Goal: Information Seeking & Learning: Learn about a topic

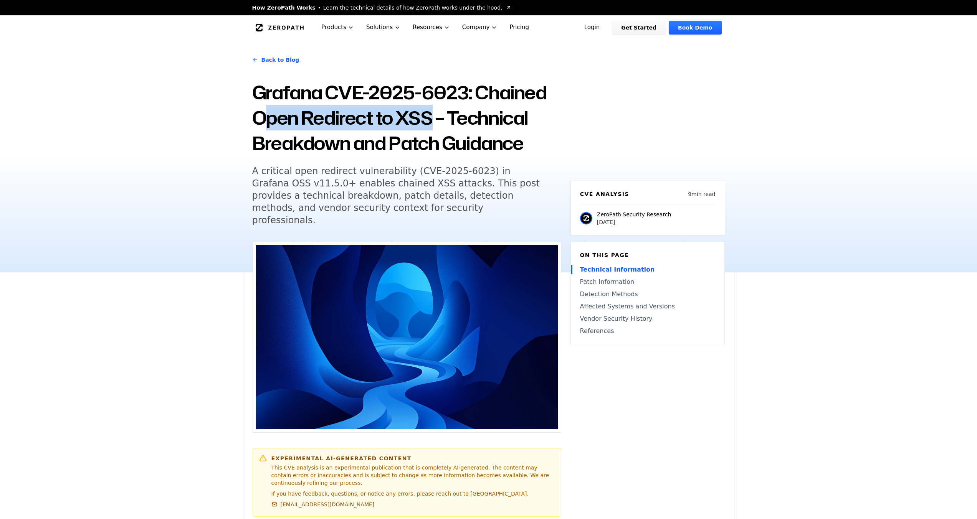
drag, startPoint x: 434, startPoint y: 120, endPoint x: 259, endPoint y: 124, distance: 174.6
click at [259, 124] on h1 "Grafana CVE-2025-6023: Chained Open Redirect to XSS – Technical Breakdown and P…" at bounding box center [406, 118] width 309 height 76
drag, startPoint x: 256, startPoint y: 119, endPoint x: 436, endPoint y: 108, distance: 180.7
click at [436, 108] on h1 "Grafana CVE-2025-6023: Chained Open Redirect to XSS – Technical Breakdown and P…" at bounding box center [406, 118] width 309 height 76
copy h1 "Open Redirect to XSS"
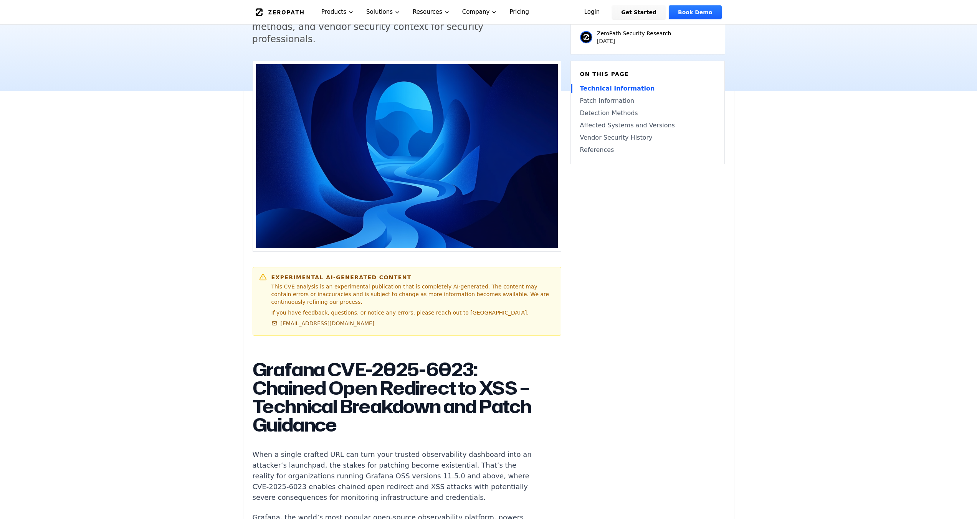
scroll to position [184, 0]
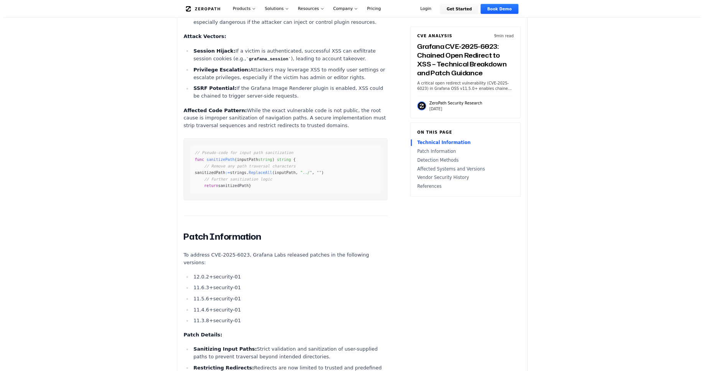
scroll to position [1105, 0]
